Goal: Task Accomplishment & Management: Use online tool/utility

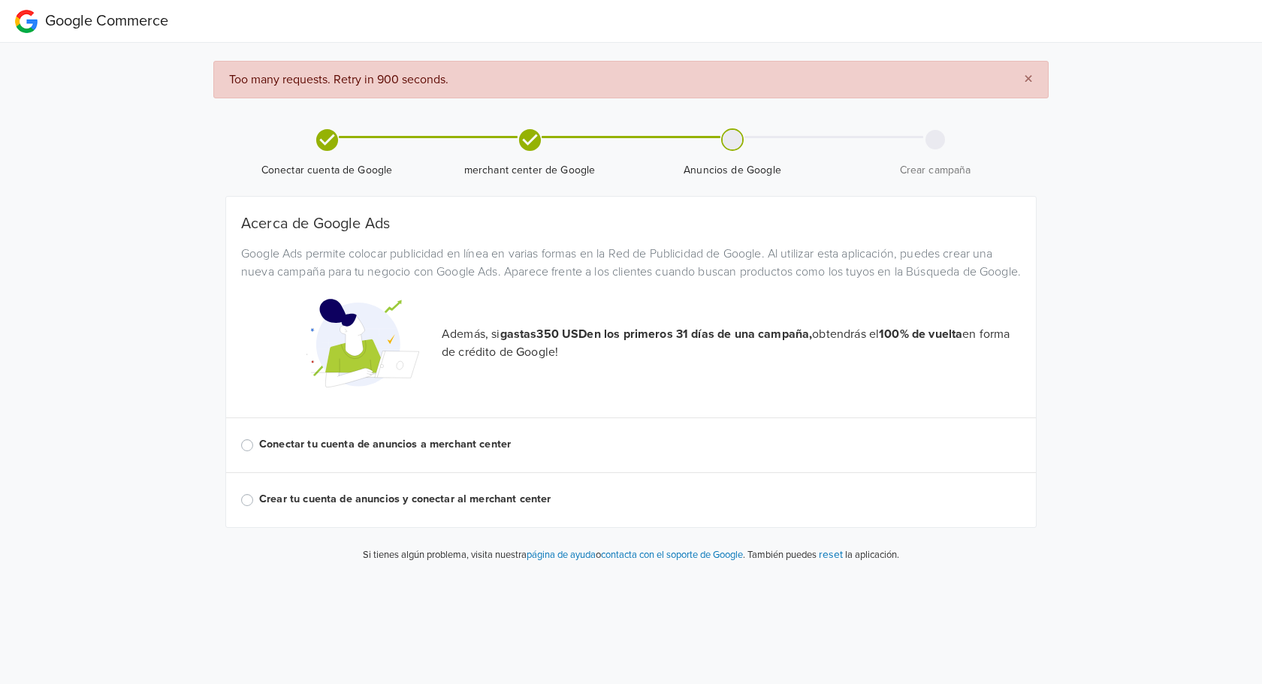
click at [316, 453] on label "Conectar tu cuenta de anuncios a merchant center" at bounding box center [640, 444] width 762 height 17
click at [0, 0] on input "Conectar tu cuenta de anuncios a merchant center" at bounding box center [0, 0] width 0 height 0
click at [447, 453] on label "Conectar tu cuenta de anuncios a merchant center" at bounding box center [640, 444] width 762 height 17
click at [0, 0] on input "Conectar tu cuenta de anuncios a merchant center" at bounding box center [0, 0] width 0 height 0
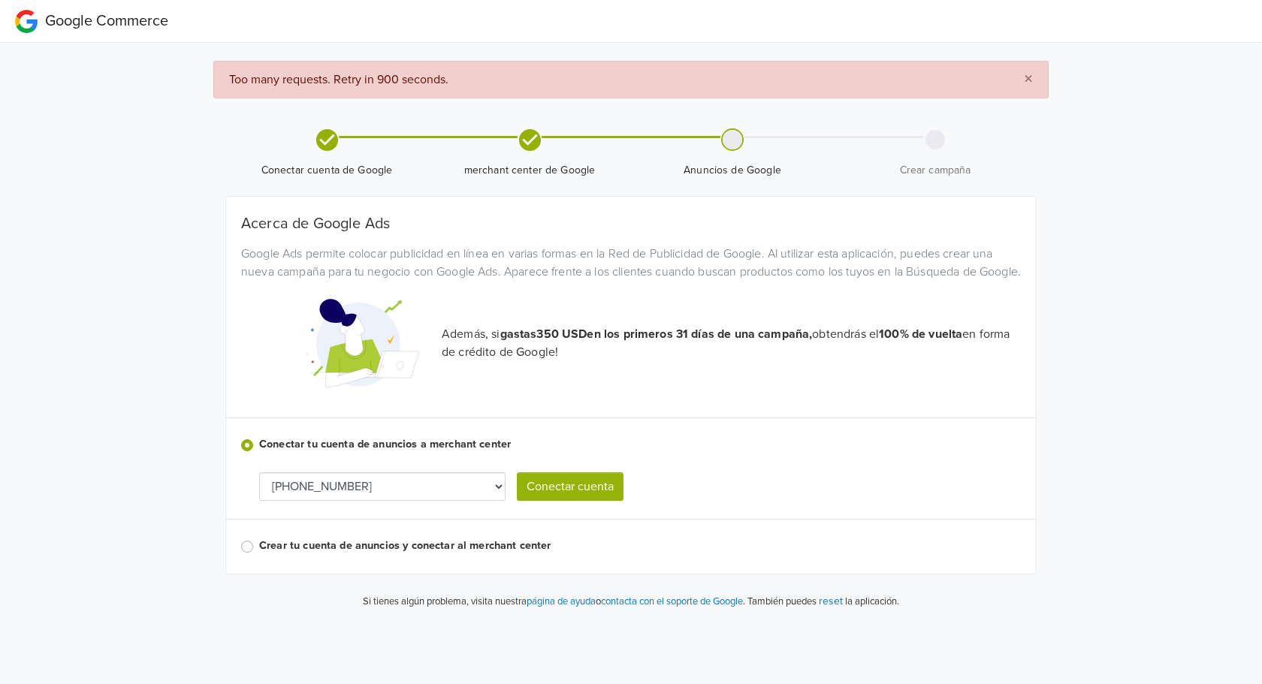
click at [560, 501] on button "Conectar cuenta" at bounding box center [570, 487] width 107 height 29
click at [494, 501] on select "[PHONE_NUMBER]" at bounding box center [382, 487] width 246 height 29
click at [1027, 74] on span "×" at bounding box center [1028, 79] width 9 height 22
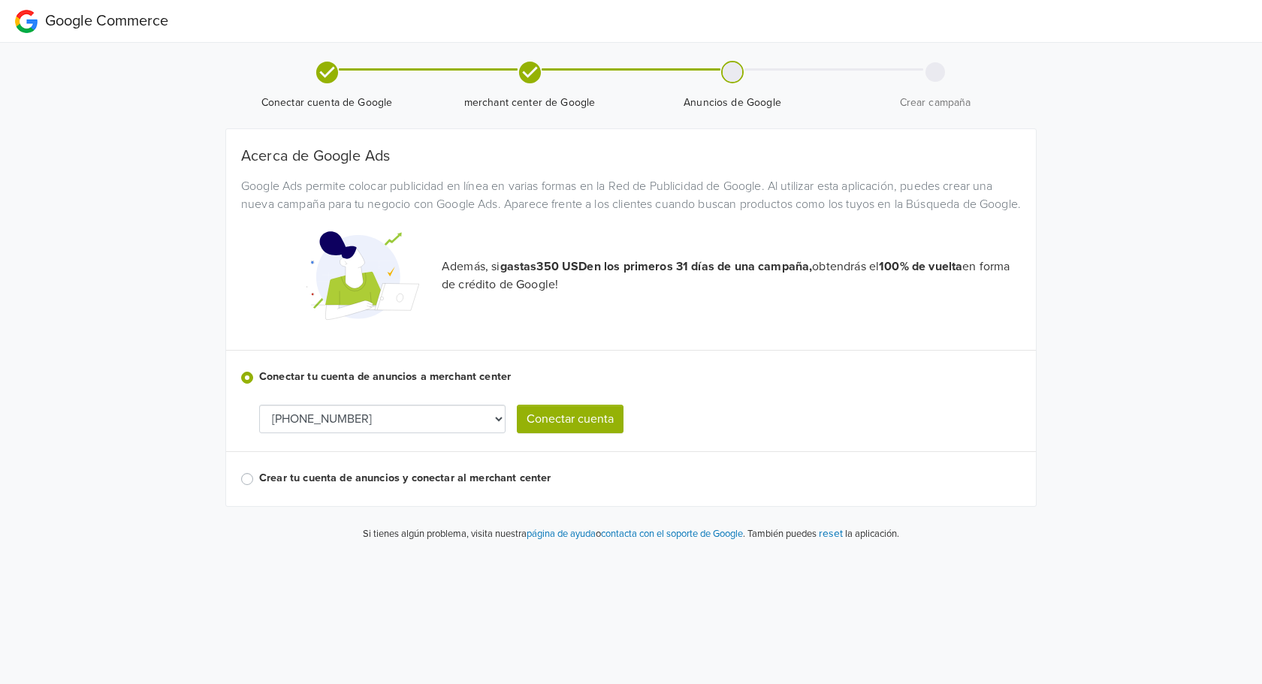
click at [436, 423] on select "[PHONE_NUMBER]" at bounding box center [382, 419] width 246 height 29
drag, startPoint x: 434, startPoint y: 427, endPoint x: 449, endPoint y: 427, distance: 15.0
click at [434, 427] on select "[PHONE_NUMBER]" at bounding box center [382, 419] width 246 height 29
click at [326, 487] on label "Crear tu cuenta de anuncios y conectar al merchant center" at bounding box center [640, 478] width 762 height 17
click at [0, 0] on input "Crear tu cuenta de anuncios y conectar al merchant center" at bounding box center [0, 0] width 0 height 0
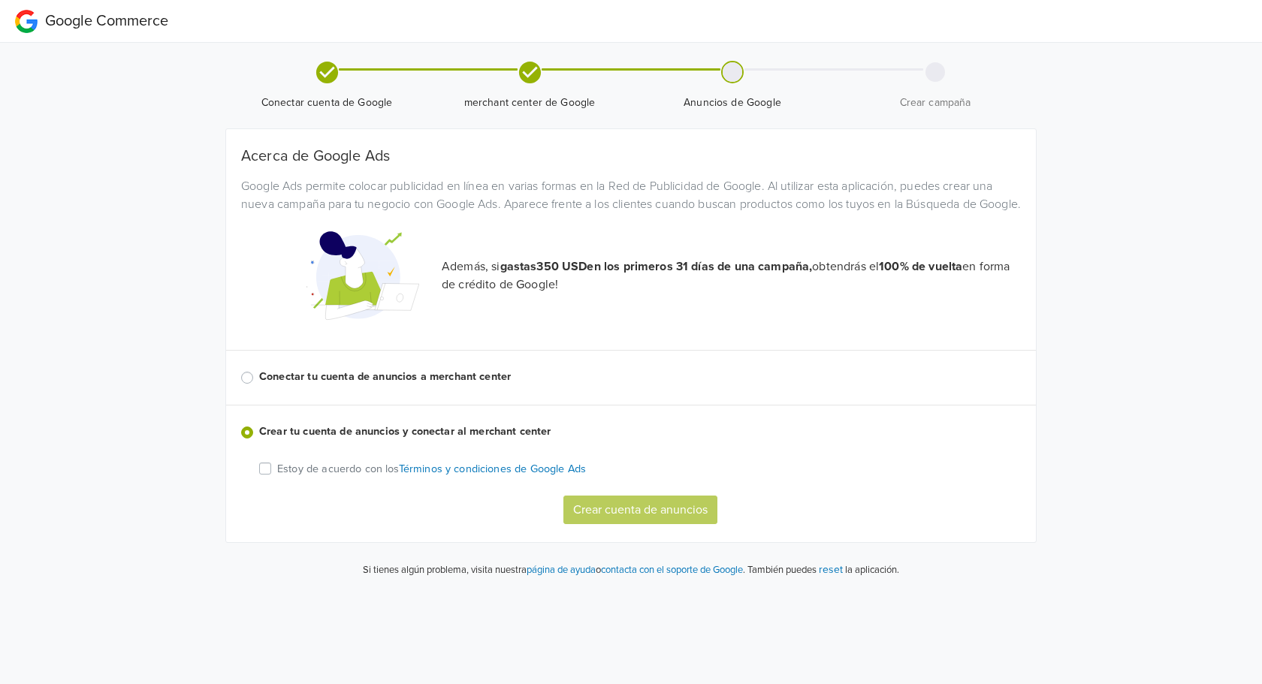
click at [360, 379] on div "Acerca de Google Ads Google Ads permite colocar publicidad en línea en varias f…" at bounding box center [631, 335] width 780 height 377
click at [367, 385] on label "Conectar tu cuenta de anuncios a merchant center" at bounding box center [640, 377] width 762 height 17
click at [0, 0] on input "Conectar tu cuenta de anuncios a merchant center" at bounding box center [0, 0] width 0 height 0
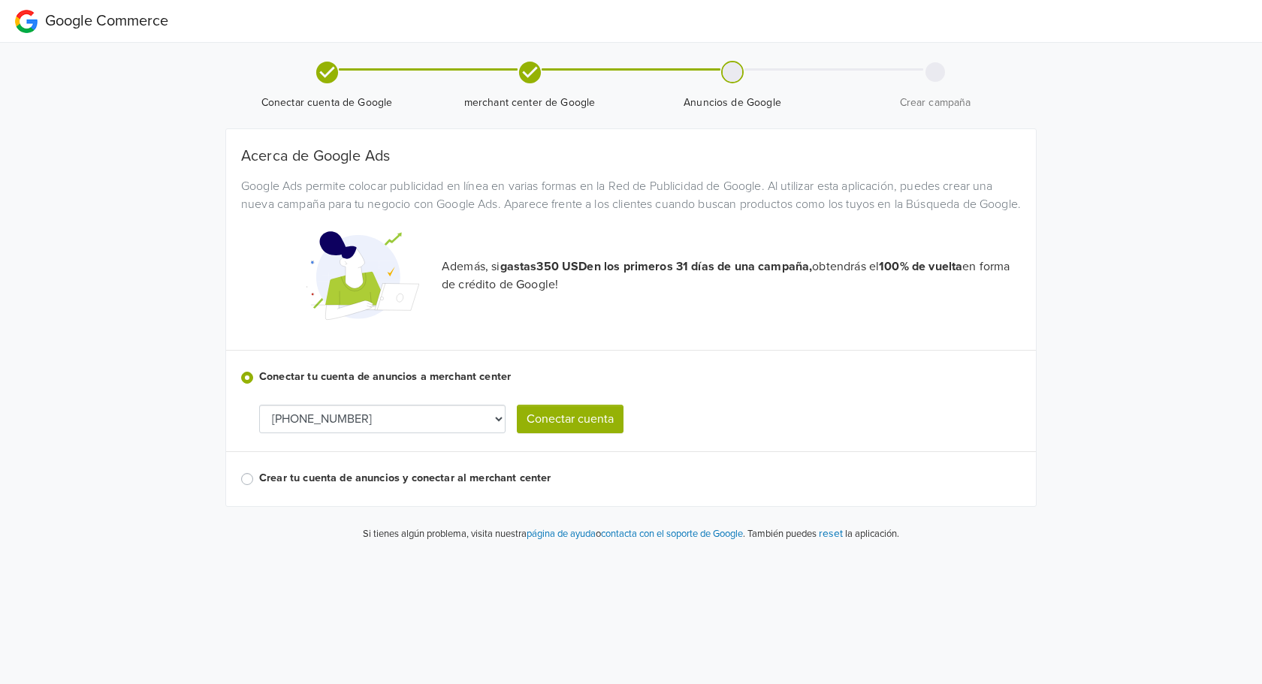
click at [569, 431] on button "Conectar cuenta" at bounding box center [570, 419] width 107 height 29
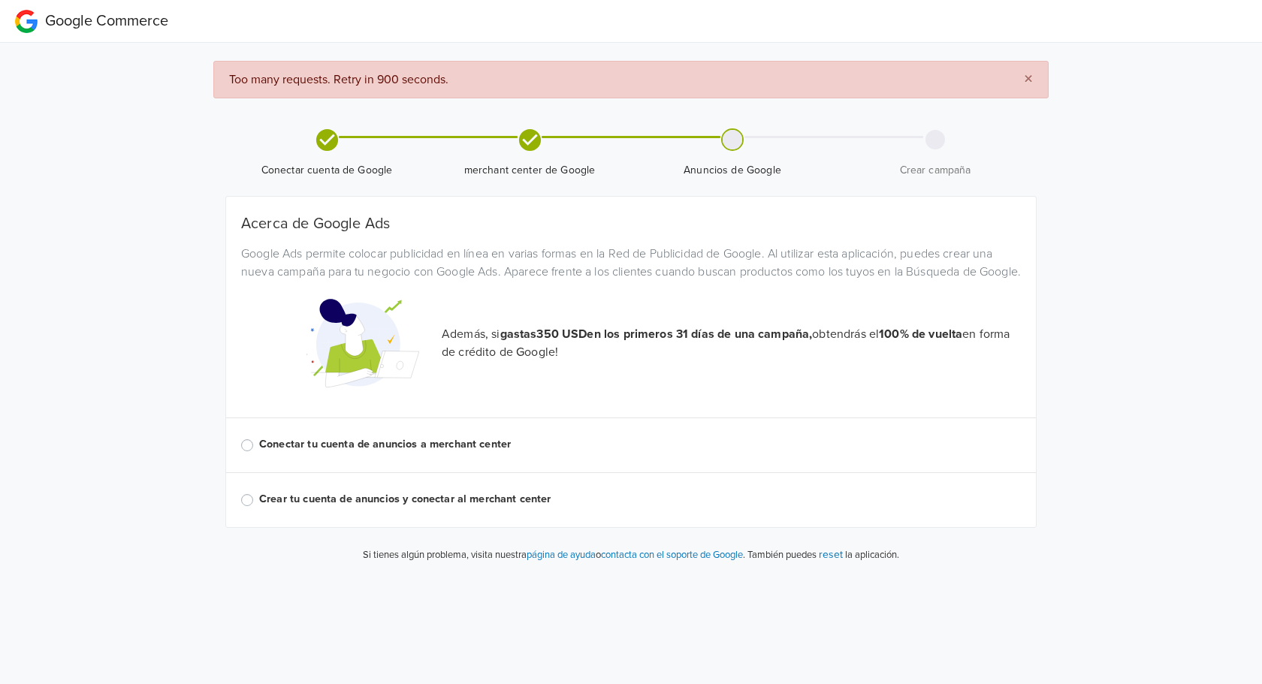
click at [467, 453] on label "Conectar tu cuenta de anuncios a merchant center" at bounding box center [640, 444] width 762 height 17
click at [0, 0] on input "Conectar tu cuenta de anuncios a merchant center" at bounding box center [0, 0] width 0 height 0
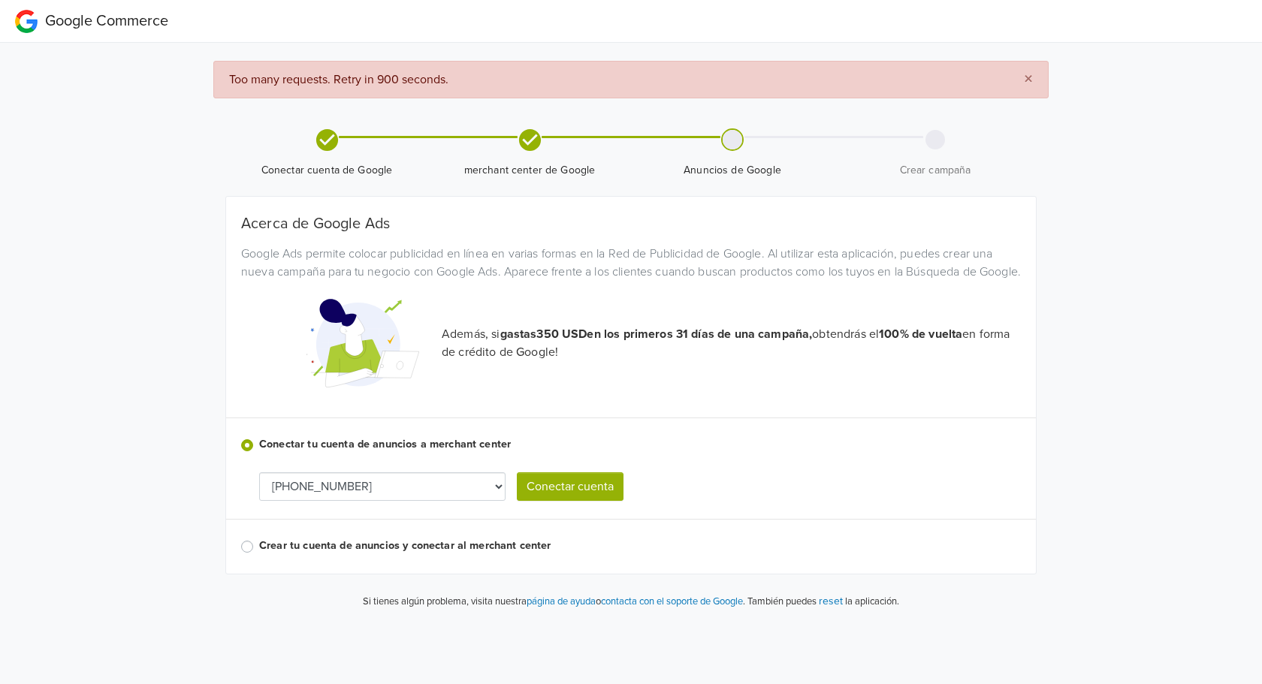
click at [485, 554] on label "Crear tu cuenta de anuncios y conectar al merchant center" at bounding box center [640, 546] width 762 height 17
click at [0, 0] on input "Crear tu cuenta de anuncios y conectar al merchant center" at bounding box center [0, 0] width 0 height 0
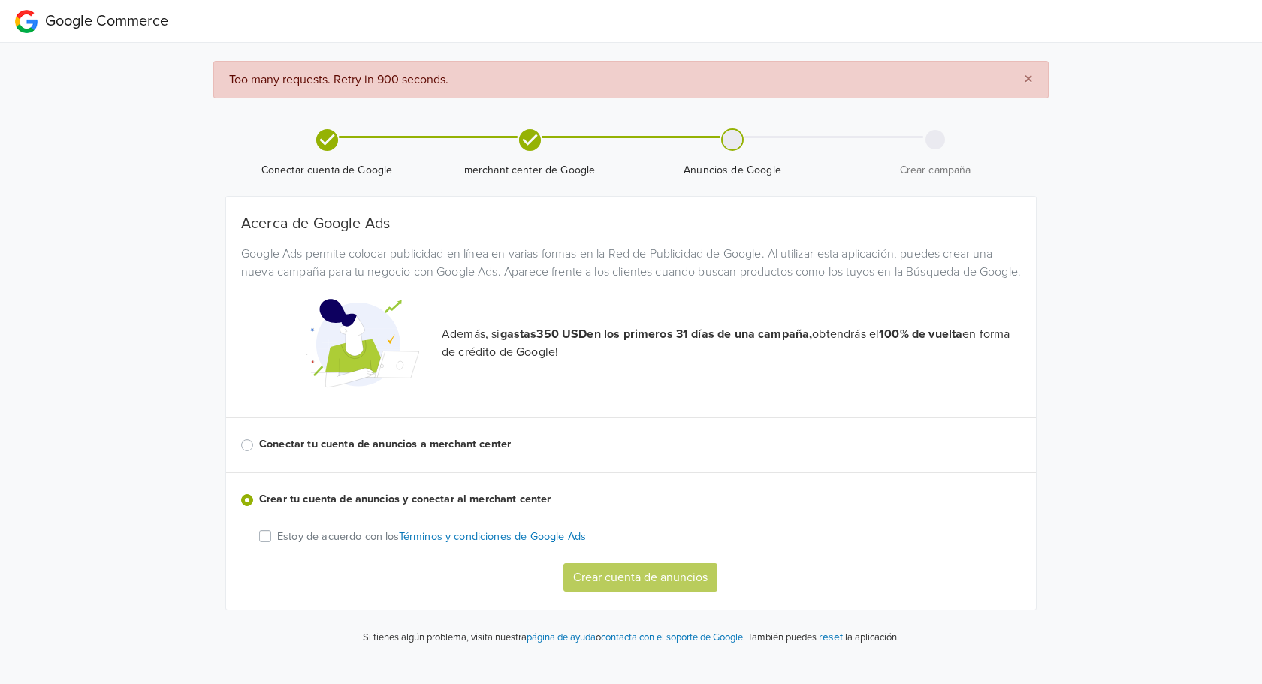
click at [443, 443] on div "Acerca de Google Ads Google Ads permite colocar publicidad en línea en varias f…" at bounding box center [631, 403] width 780 height 377
click at [455, 453] on label "Conectar tu cuenta de anuncios a merchant center" at bounding box center [640, 444] width 762 height 17
click at [0, 0] on input "Conectar tu cuenta de anuncios a merchant center" at bounding box center [0, 0] width 0 height 0
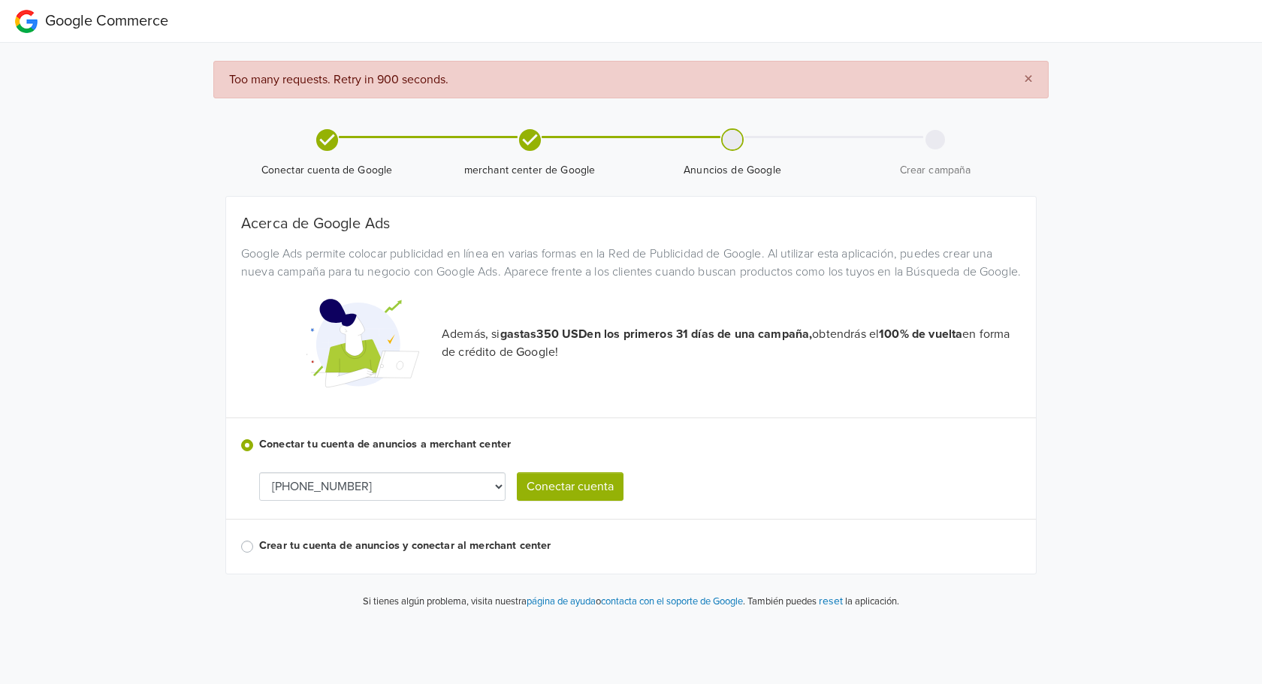
click at [585, 501] on button "Conectar cuenta" at bounding box center [570, 487] width 107 height 29
